Goal: Task Accomplishment & Management: Complete application form

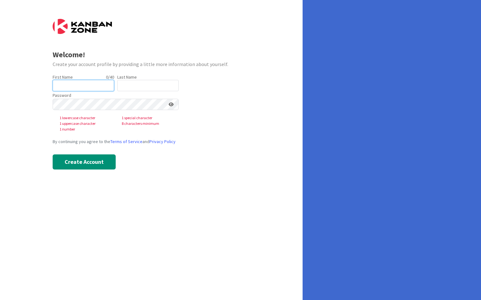
click at [66, 84] on input "text" at bounding box center [83, 85] width 61 height 11
type input "Huib"
type input "Brak"
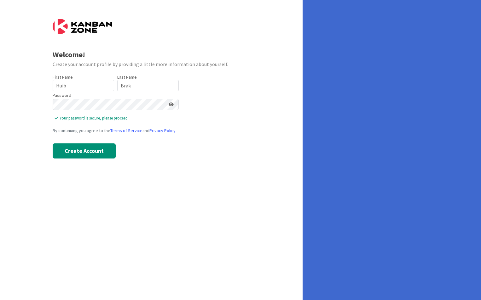
click at [86, 177] on div "Welcome! Create your account profile by providing a little more information abo…" at bounding box center [151, 150] width 302 height 300
click at [77, 152] on button "Create Account" at bounding box center [84, 151] width 63 height 15
